Goal: Task Accomplishment & Management: Manage account settings

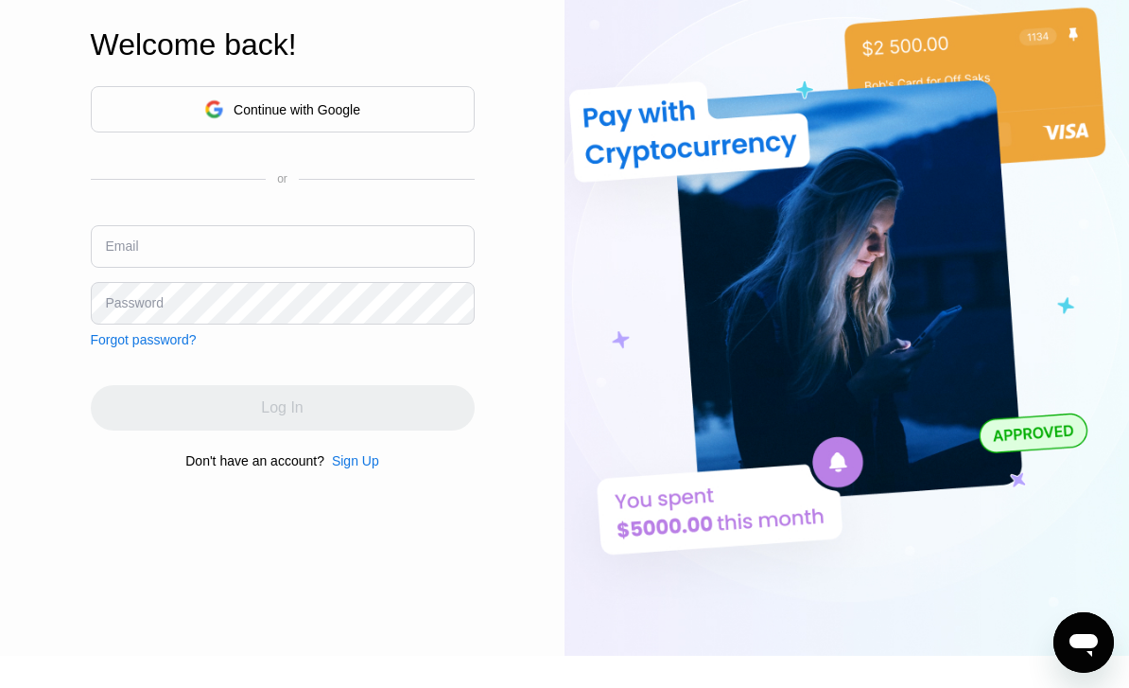
click at [288, 268] on input "text" at bounding box center [283, 246] width 384 height 43
click at [297, 268] on input "text" at bounding box center [283, 246] width 384 height 43
paste input "[EMAIL_ADDRESS][DOMAIN_NAME]"
type input "[EMAIL_ADDRESS][DOMAIN_NAME]"
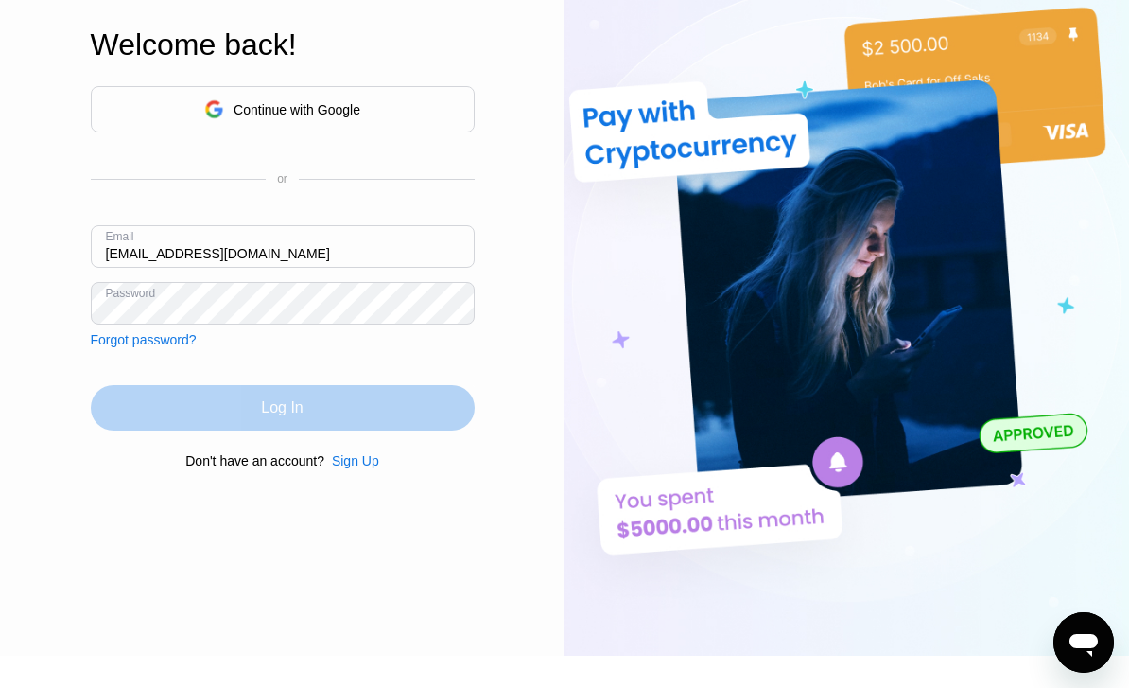
click at [333, 430] on div "Log In" at bounding box center [283, 407] width 384 height 45
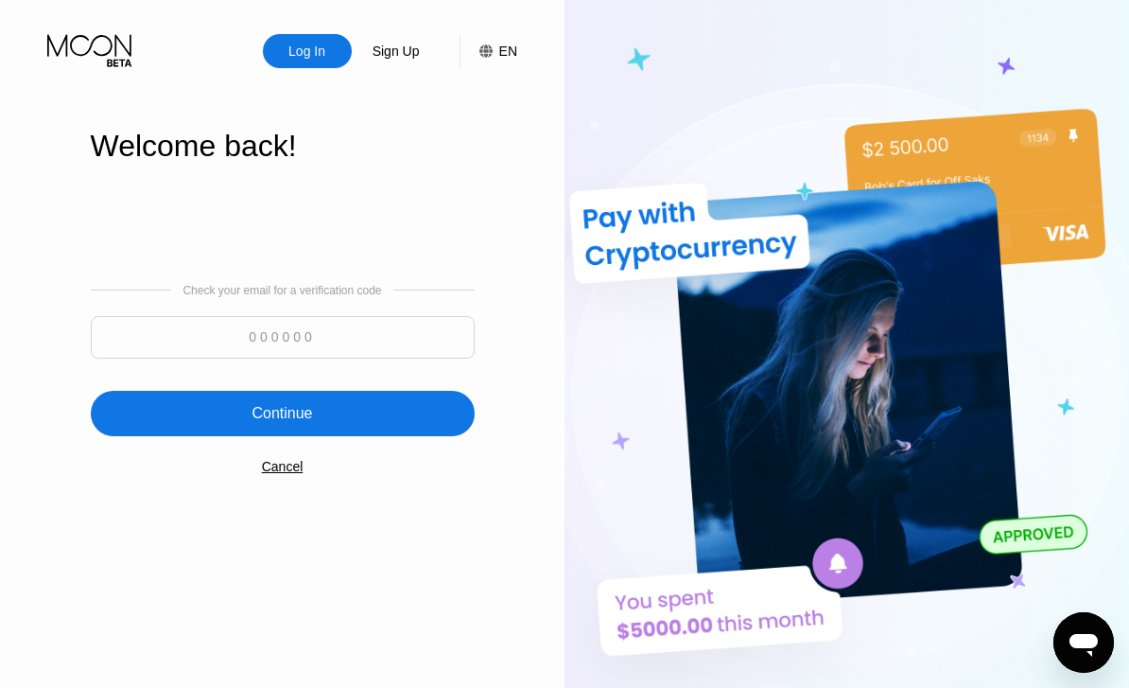
click at [286, 358] on input at bounding box center [283, 337] width 384 height 43
click at [288, 358] on input at bounding box center [283, 337] width 384 height 43
click at [287, 358] on input at bounding box center [283, 337] width 384 height 43
paste input "578970"
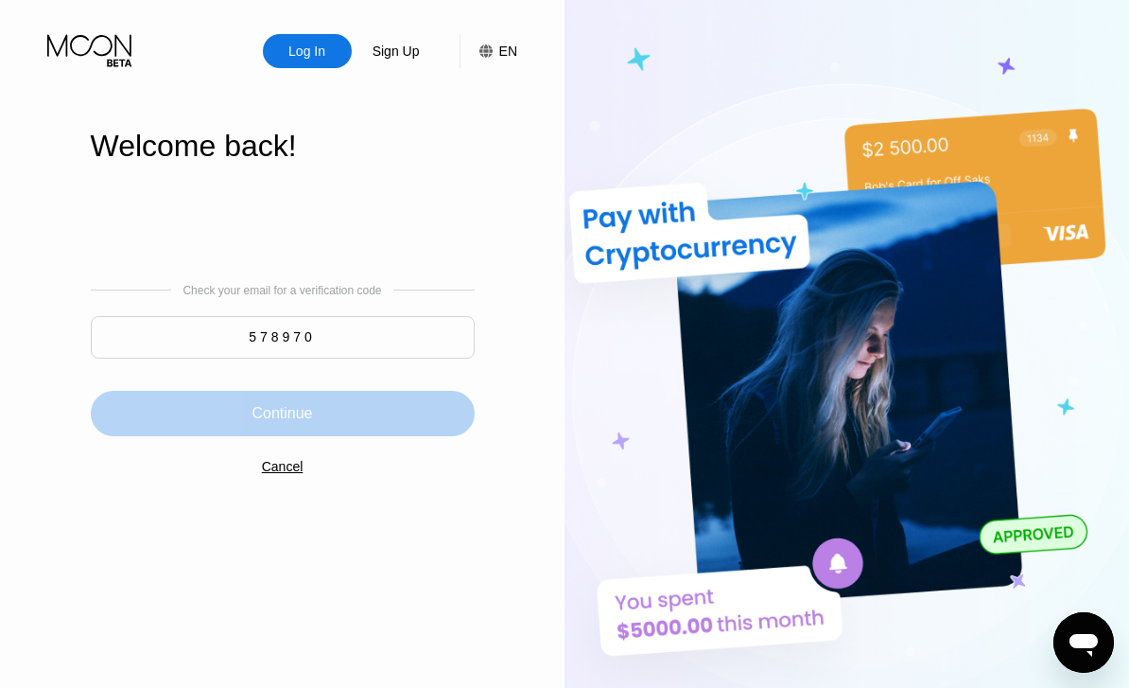
type input "578970"
click at [326, 436] on div "Continue" at bounding box center [283, 413] width 384 height 45
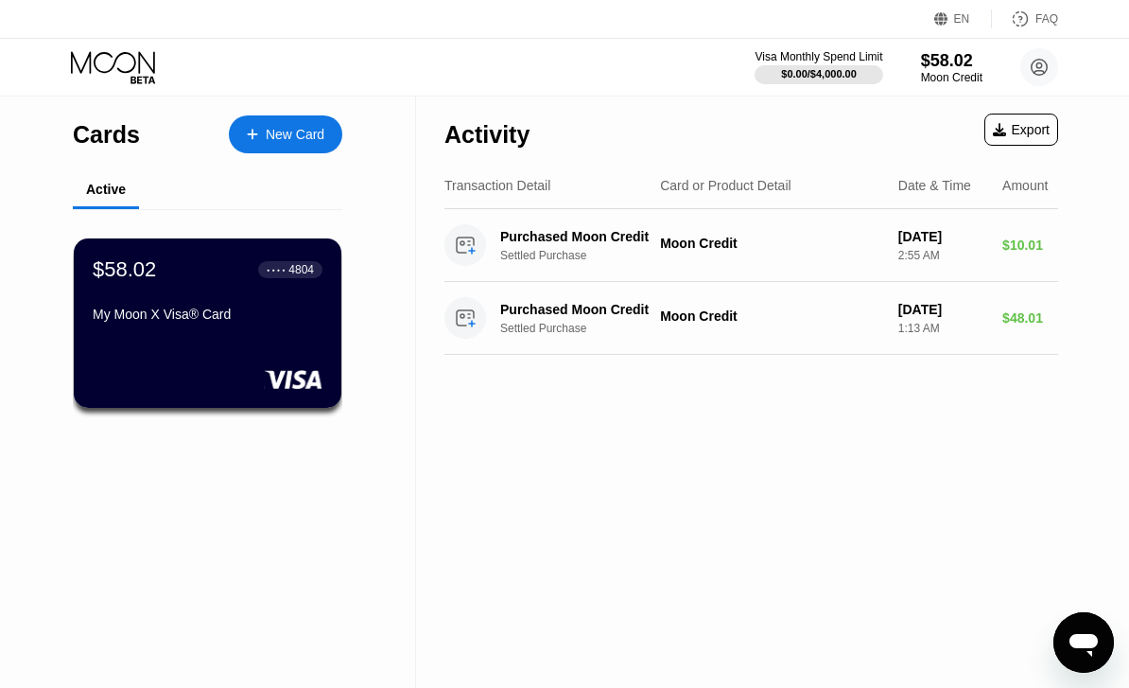
click at [264, 358] on div "$58.02 ● ● ● ● 4804 My Moon X Visa® Card" at bounding box center [208, 322] width 268 height 169
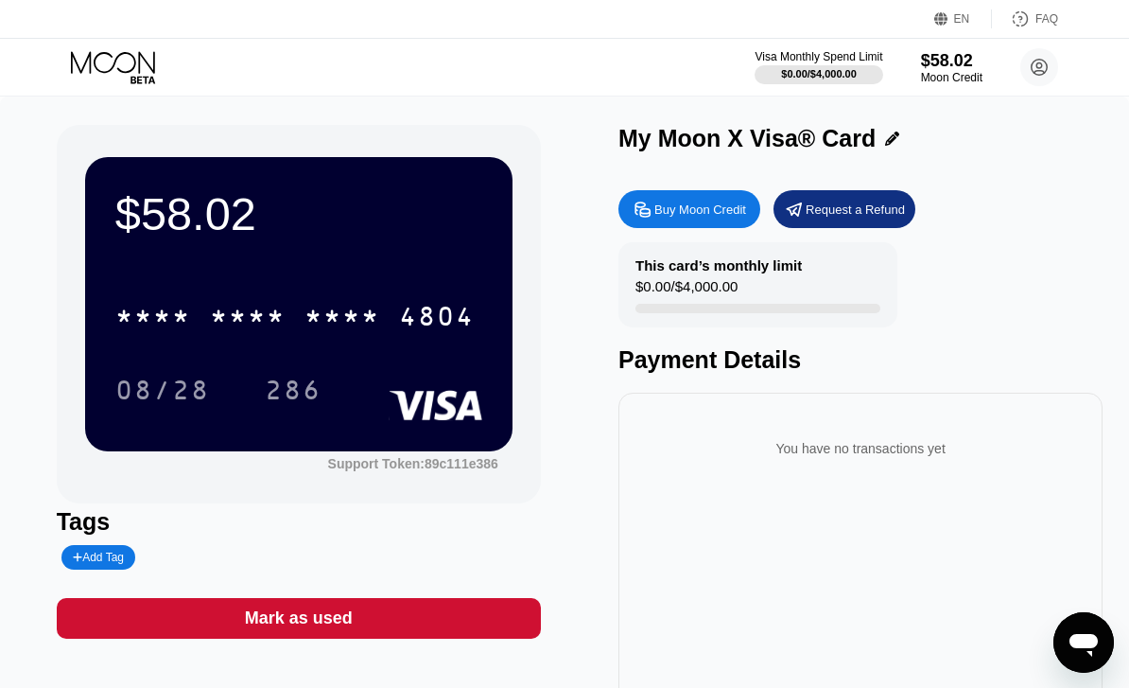
click at [409, 304] on div "4804" at bounding box center [437, 319] width 76 height 30
click at [434, 218] on div "$58.02" at bounding box center [298, 213] width 367 height 53
